Goal: Check status: Check status

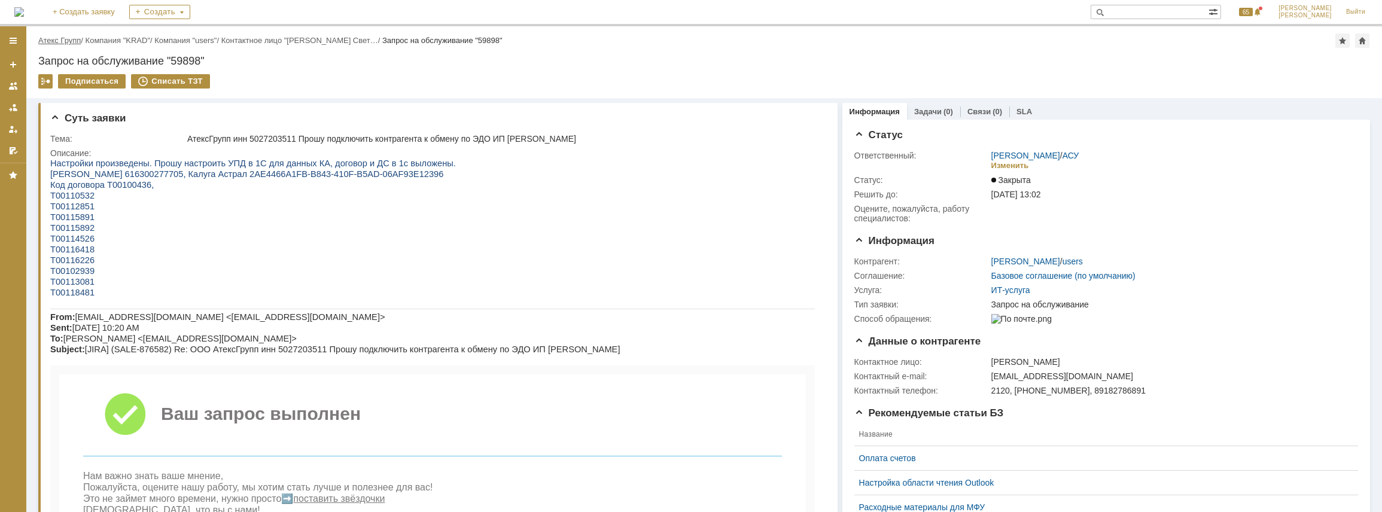
click at [43, 42] on link "Атекс Групп" at bounding box center [59, 40] width 42 height 9
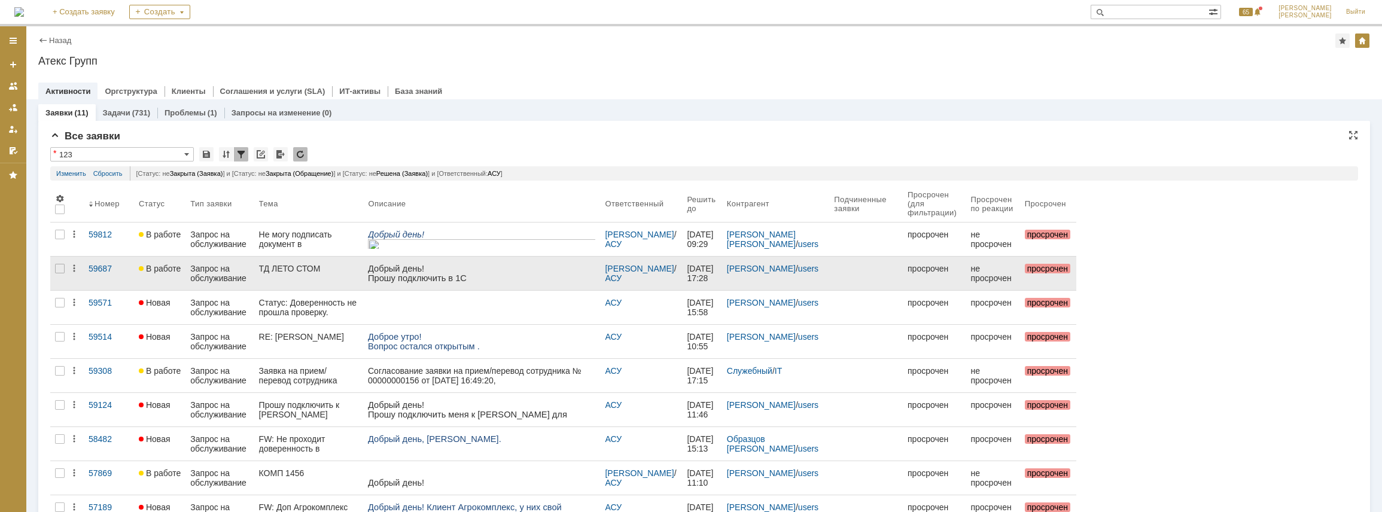
click at [147, 264] on span "В работе" at bounding box center [160, 269] width 42 height 10
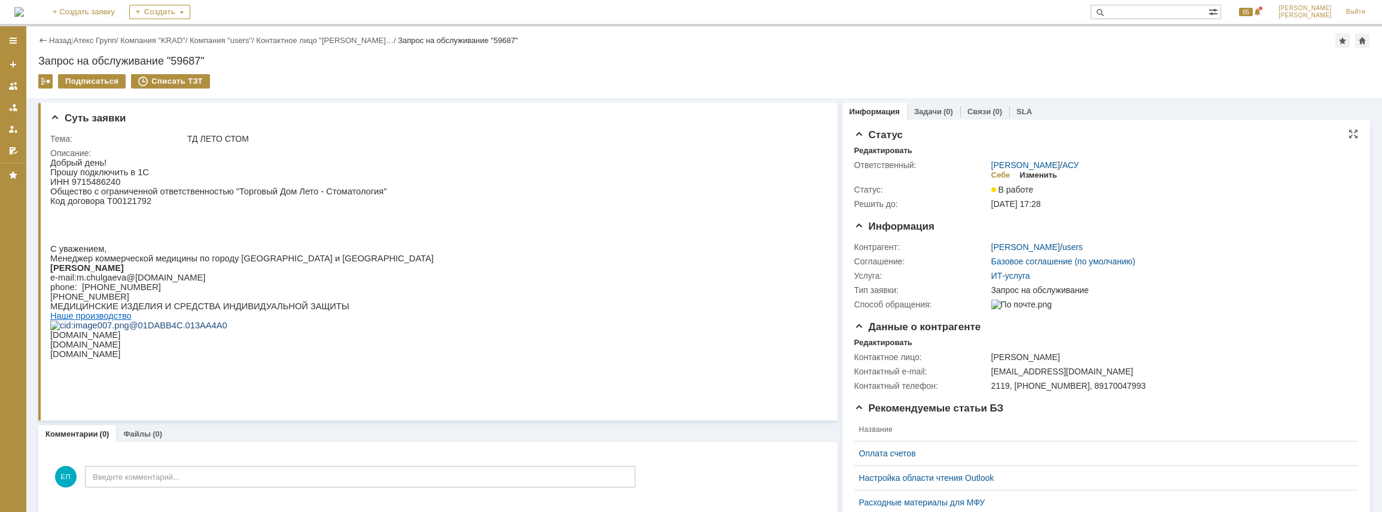
click at [1040, 174] on div "Изменить" at bounding box center [1038, 175] width 38 height 10
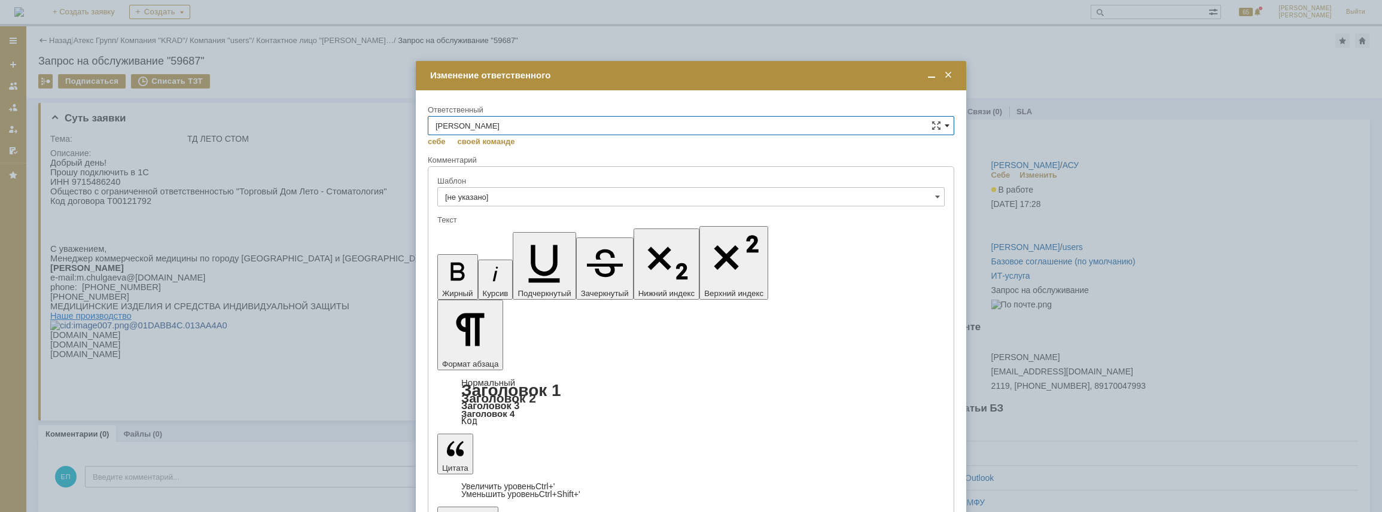
click at [946, 124] on span at bounding box center [947, 126] width 5 height 10
click at [832, 170] on span "АСУ" at bounding box center [690, 167] width 511 height 10
type input "АСУ"
click at [949, 75] on span at bounding box center [948, 75] width 12 height 11
